Goal: Task Accomplishment & Management: Use online tool/utility

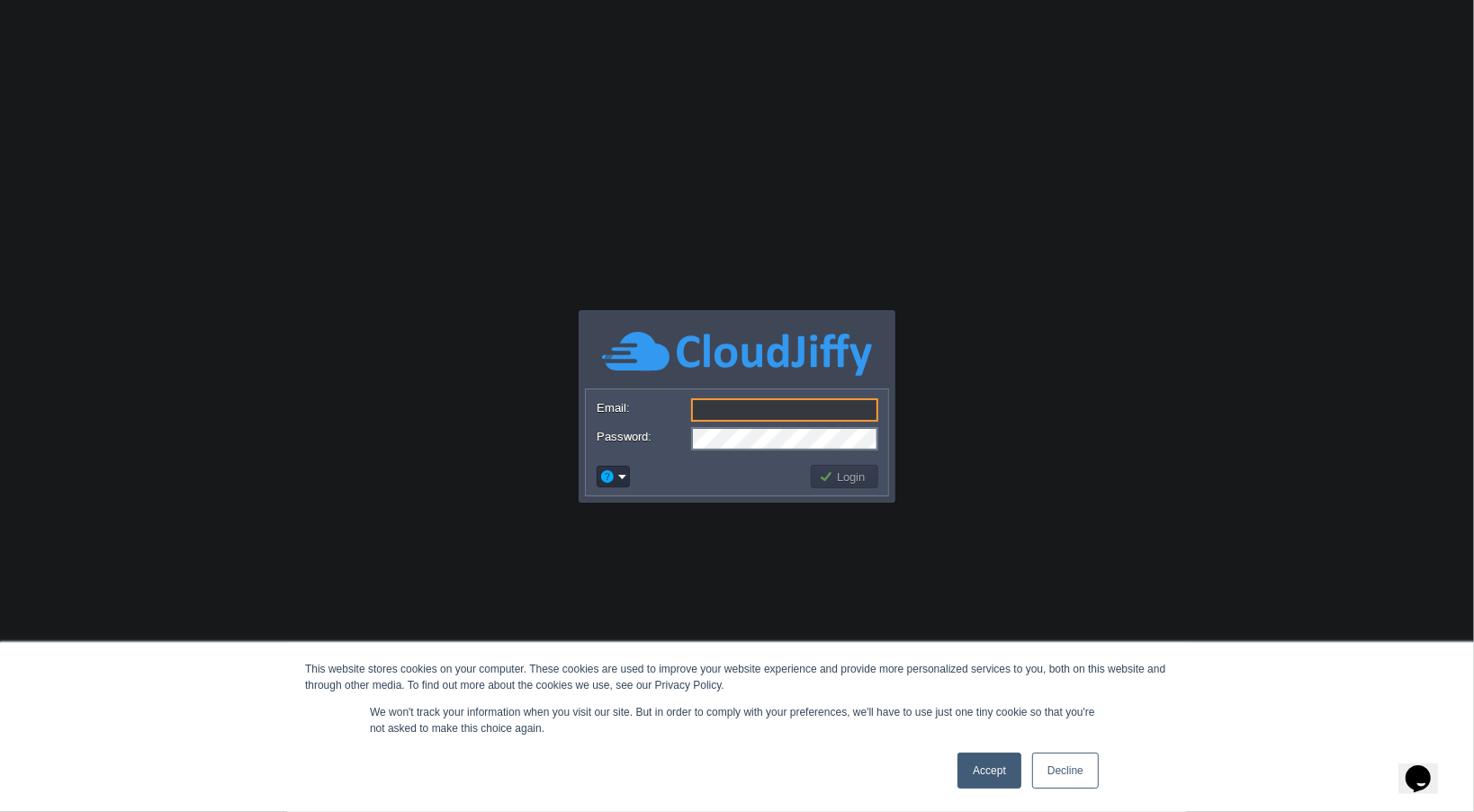
type input "[EMAIL_ADDRESS][DOMAIN_NAME]"
click at [997, 767] on link "Accept" at bounding box center [989, 771] width 64 height 36
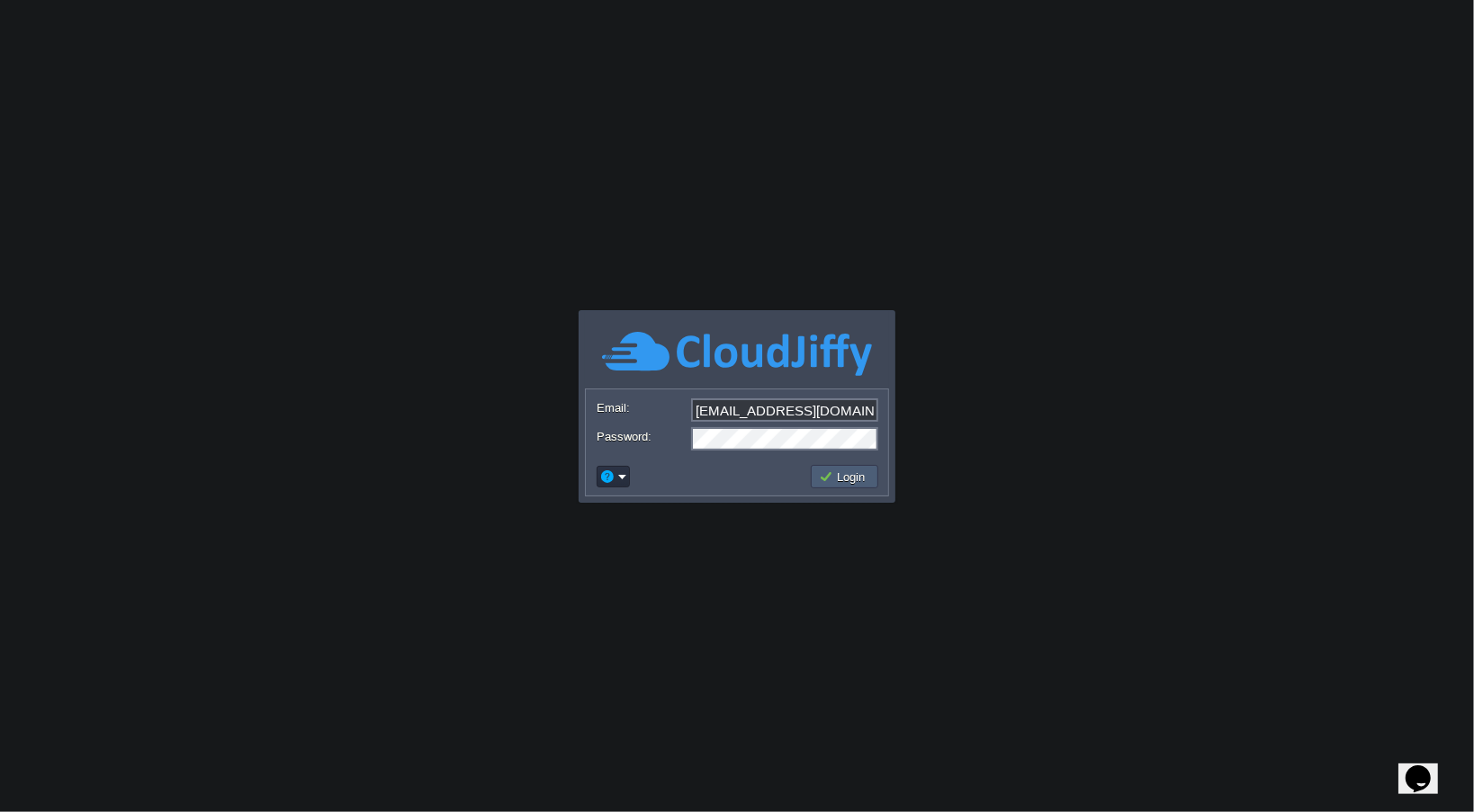
click at [832, 479] on button "Login" at bounding box center [844, 477] width 52 height 17
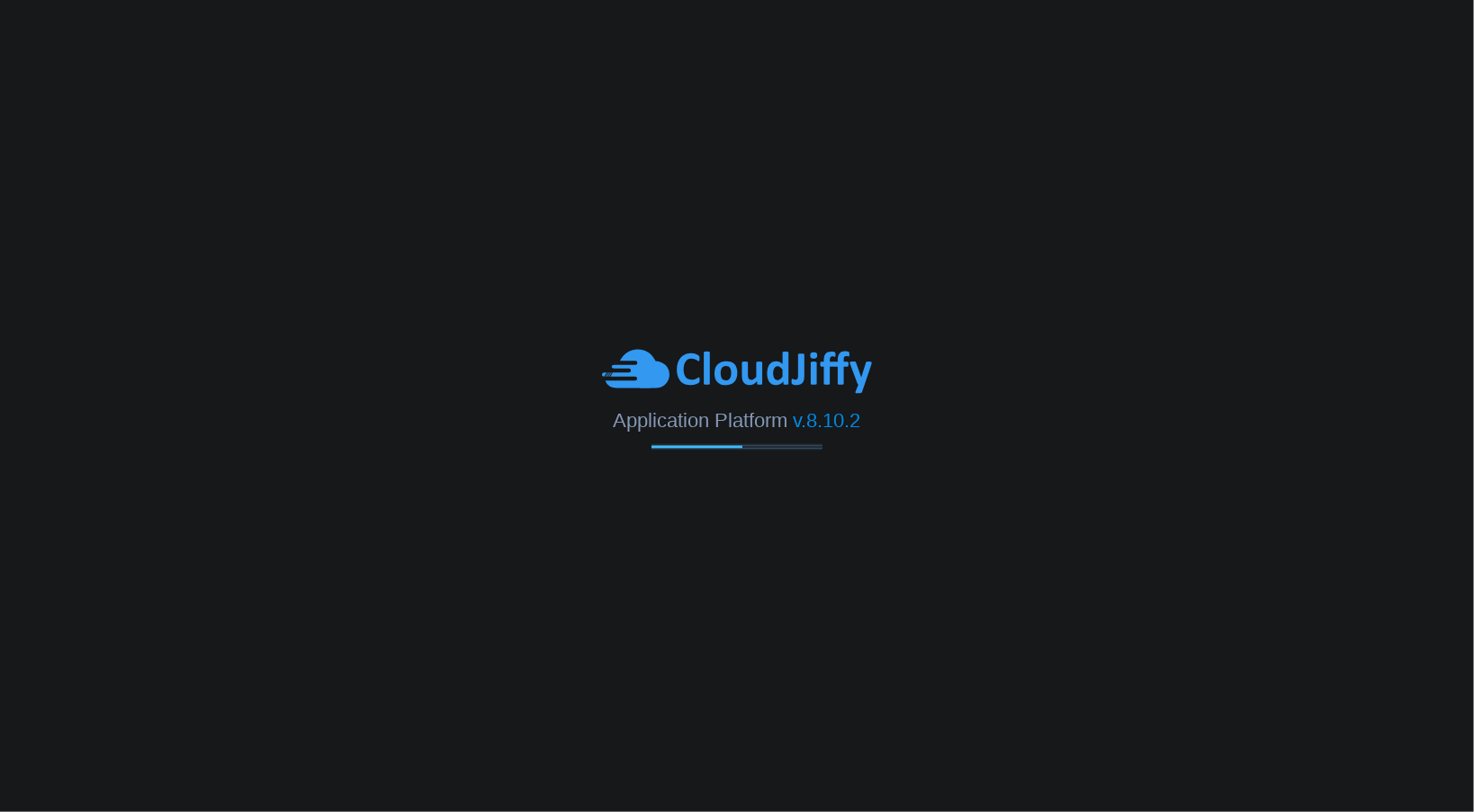
click at [899, 556] on body "Application Platform v.8.10.2" at bounding box center [737, 406] width 1474 height 812
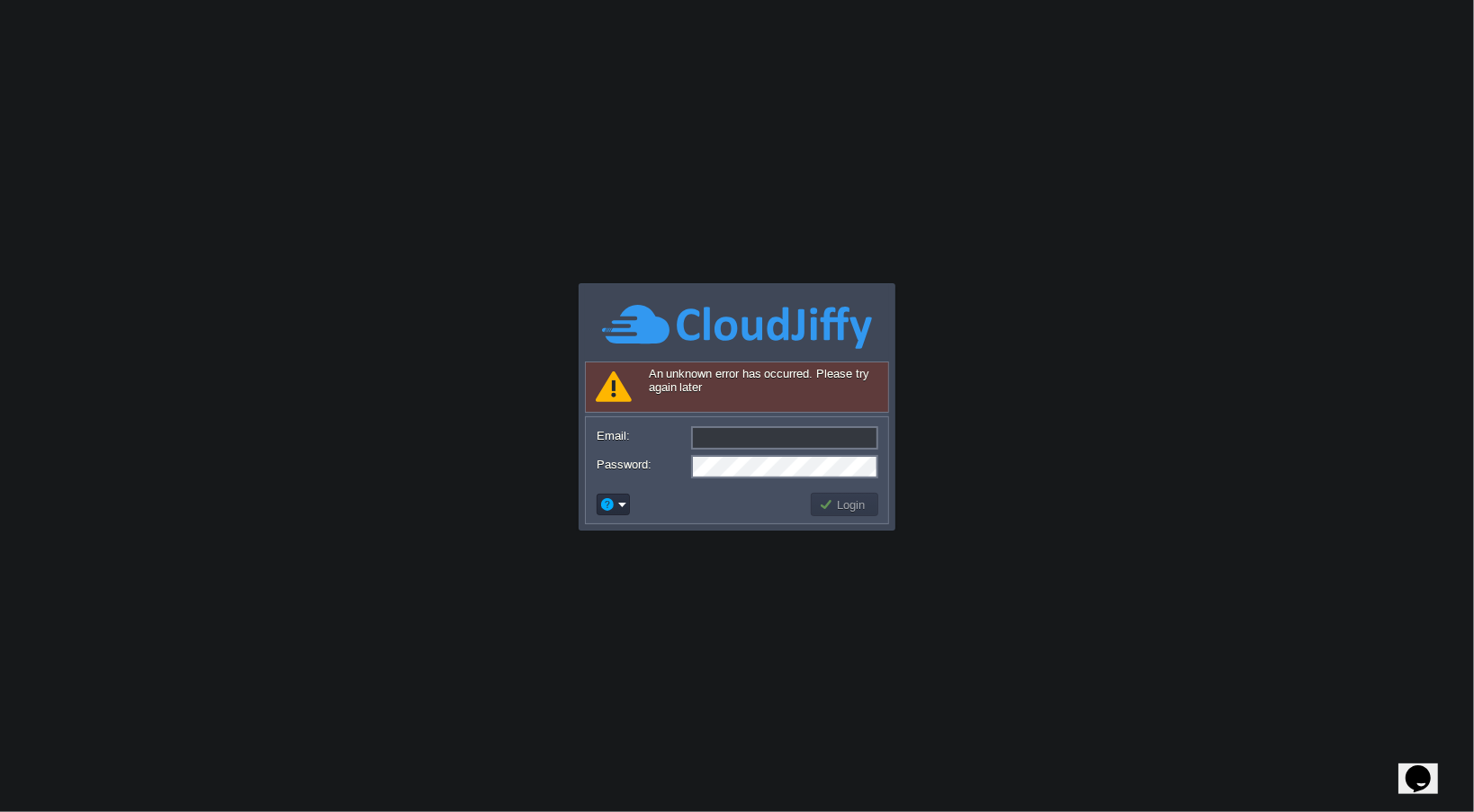
type input "[EMAIL_ADDRESS][DOMAIN_NAME]"
click at [854, 509] on button "Login" at bounding box center [844, 505] width 52 height 17
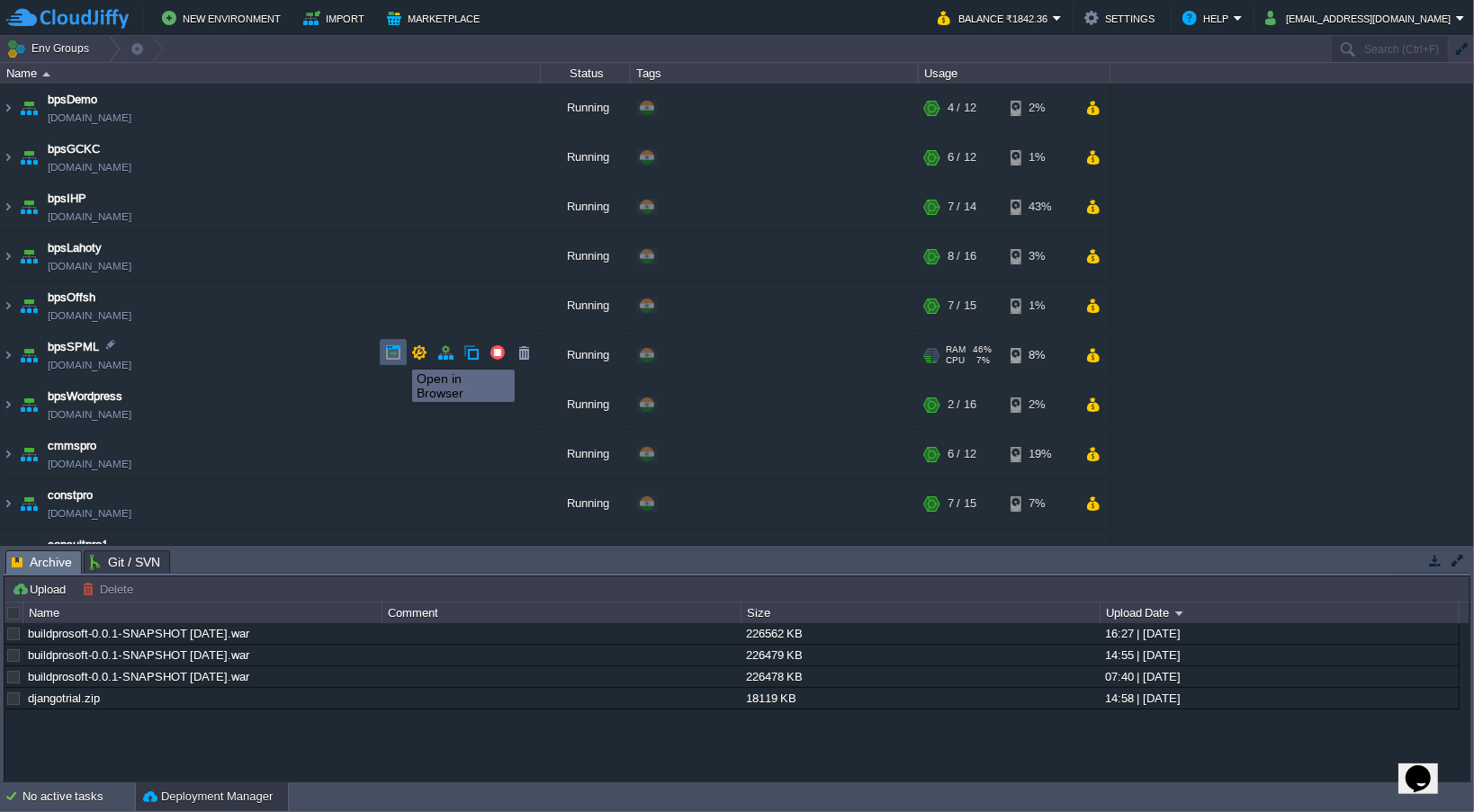
click at [398, 353] on button "button" at bounding box center [394, 353] width 17 height 17
